Goal: Task Accomplishment & Management: Use online tool/utility

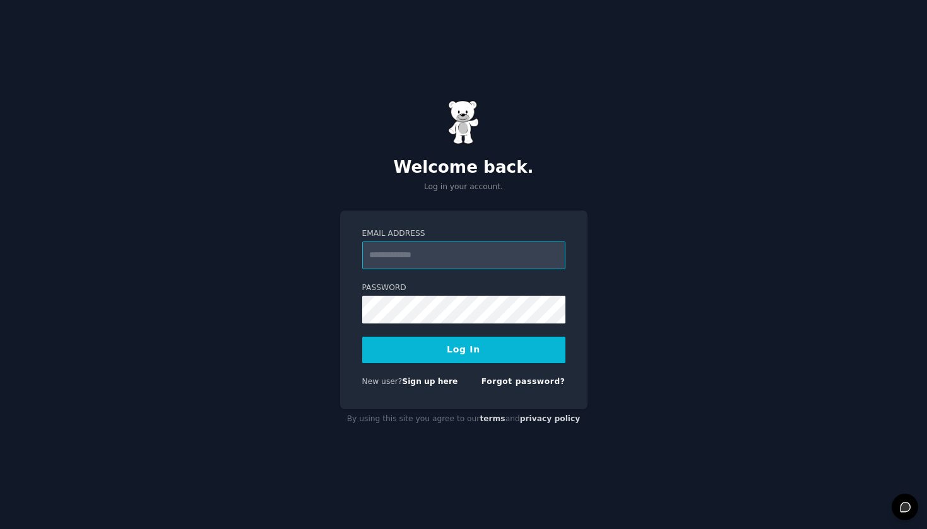
type input "**********"
click at [463, 349] on button "Log In" at bounding box center [463, 350] width 203 height 26
click at [577, 339] on div "**********" at bounding box center [463, 310] width 247 height 199
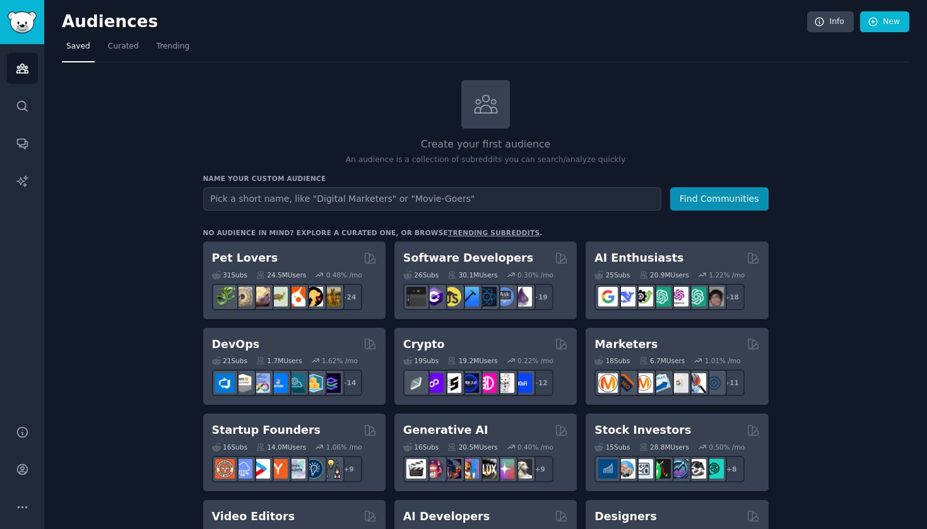
click at [351, 201] on input "text" at bounding box center [432, 198] width 458 height 23
type input "crypto card"
click at [719, 197] on button "Find Communities" at bounding box center [719, 198] width 98 height 23
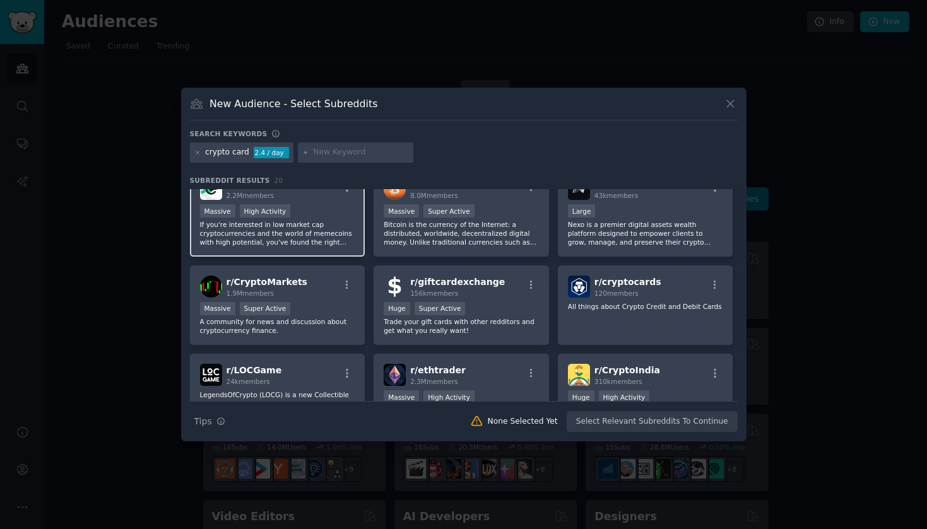
scroll to position [119, 0]
click at [659, 428] on div "Search Tips Tips None Selected Yet Select Relevant Subreddits To Continue" at bounding box center [464, 417] width 548 height 32
click at [647, 425] on div "Search Tips Tips None Selected Yet Select Relevant Subreddits To Continue" at bounding box center [464, 417] width 548 height 32
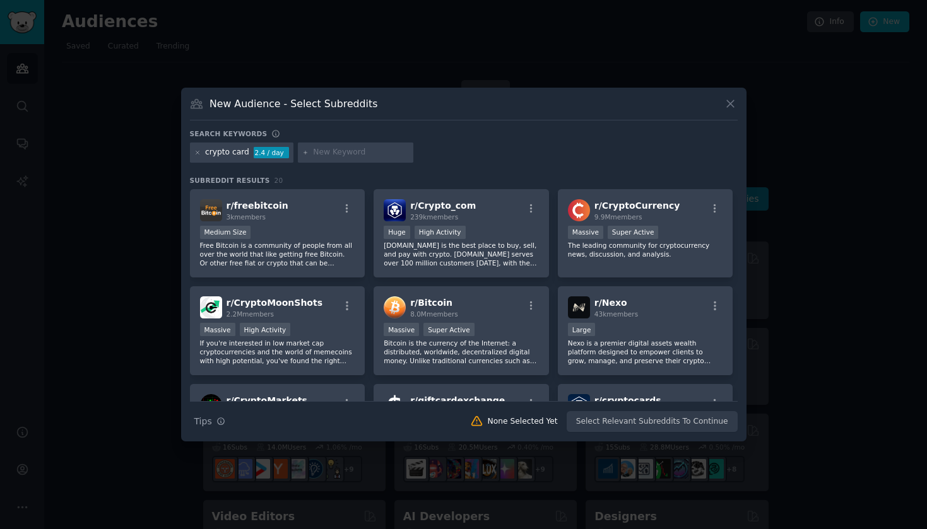
scroll to position [0, 0]
click at [727, 103] on icon at bounding box center [729, 103] width 13 height 13
